Goal: Task Accomplishment & Management: Use online tool/utility

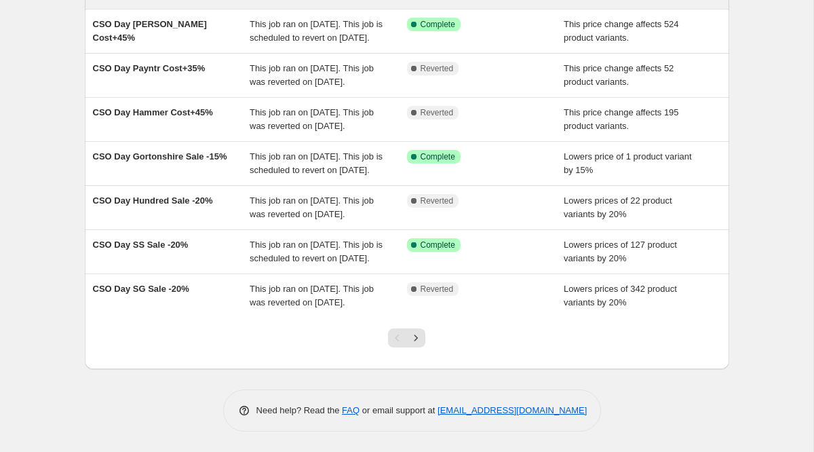
scroll to position [382, 0]
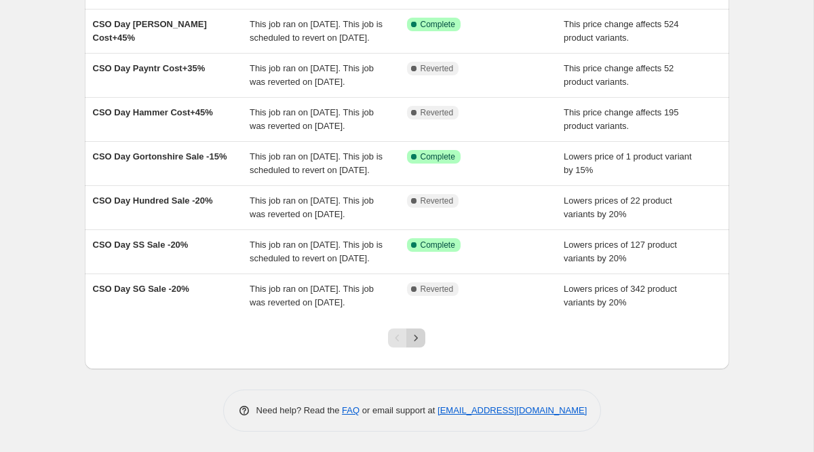
click at [412, 340] on icon "Next" at bounding box center [416, 338] width 14 height 14
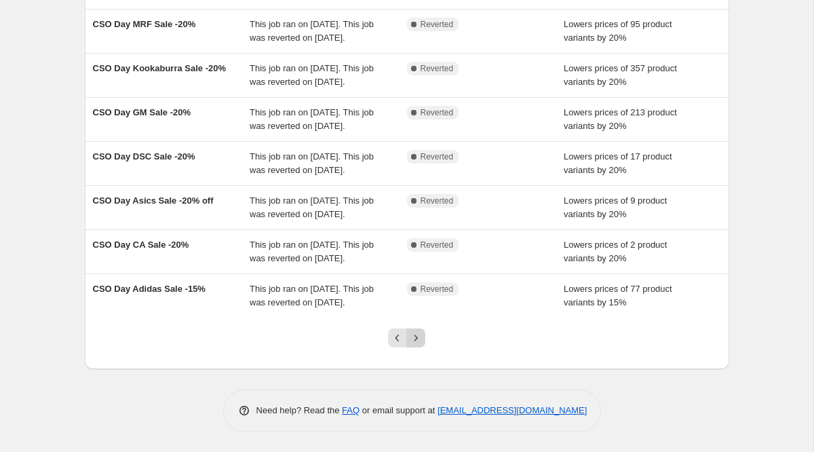
click at [417, 342] on icon "Next" at bounding box center [416, 338] width 14 height 14
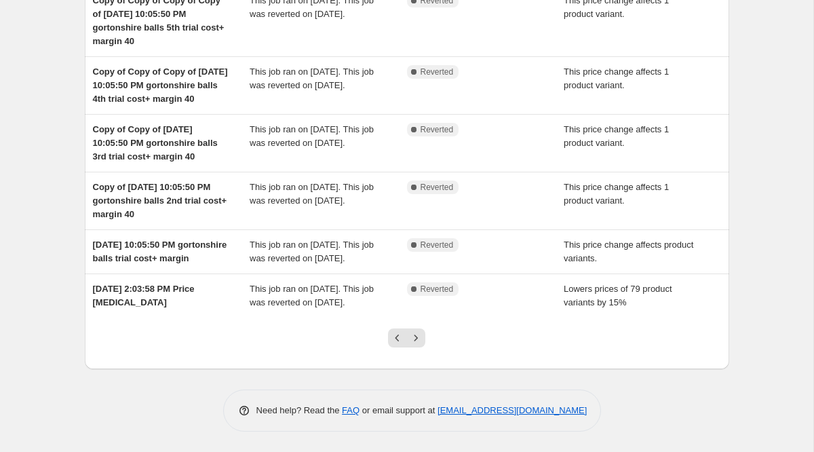
scroll to position [423, 0]
click at [395, 340] on icon "Previous" at bounding box center [398, 338] width 14 height 14
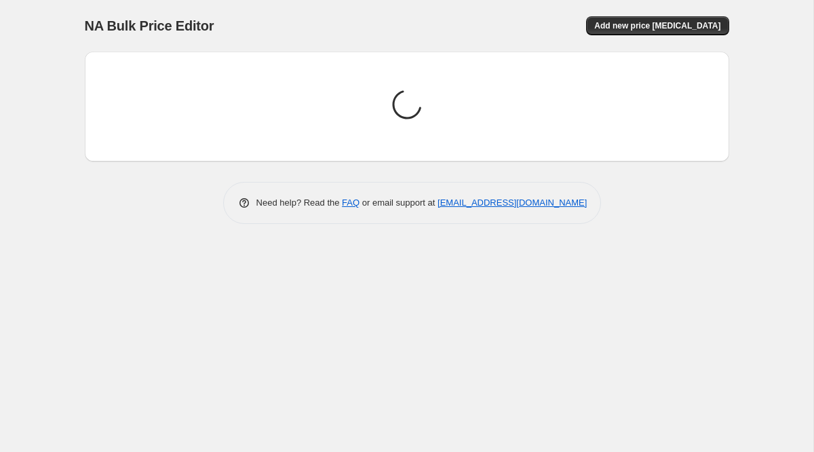
scroll to position [0, 0]
